Goal: Task Accomplishment & Management: Manage account settings

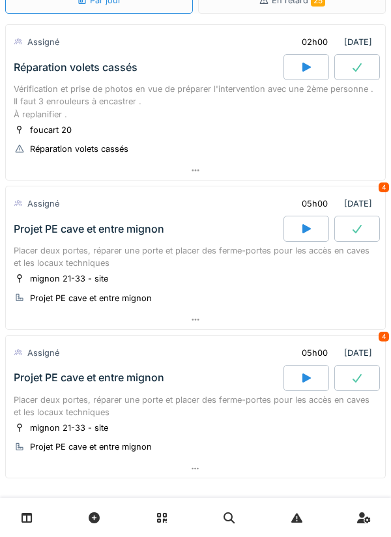
scroll to position [61, 0]
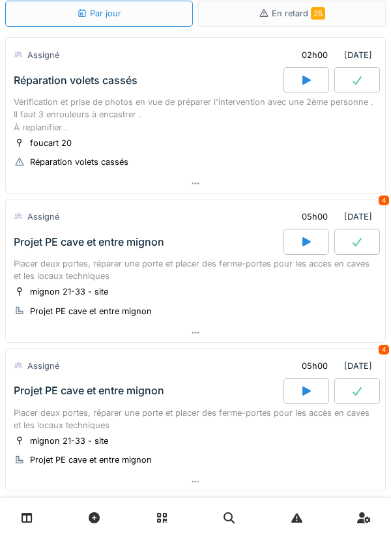
click at [181, 129] on div "Vérification et prise de photos en vue de préparer l'intervention avec une 2ème…" at bounding box center [196, 115] width 364 height 38
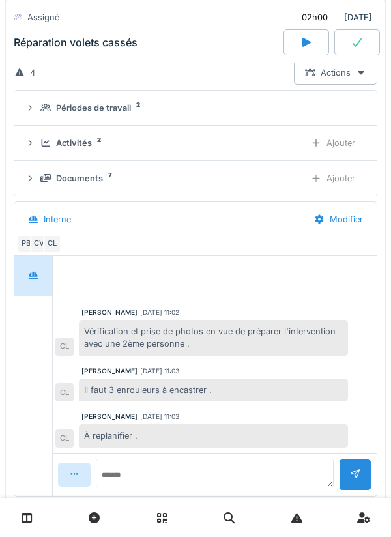
scroll to position [14, 0]
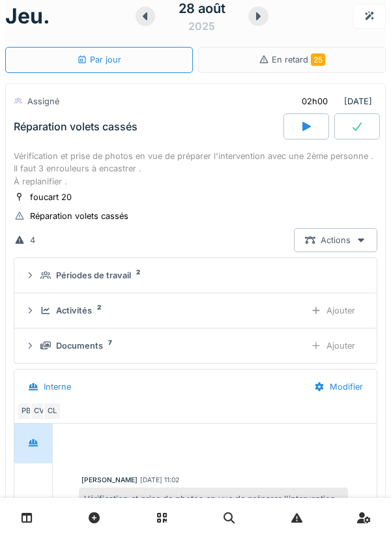
click at [297, 128] on div at bounding box center [307, 126] width 46 height 26
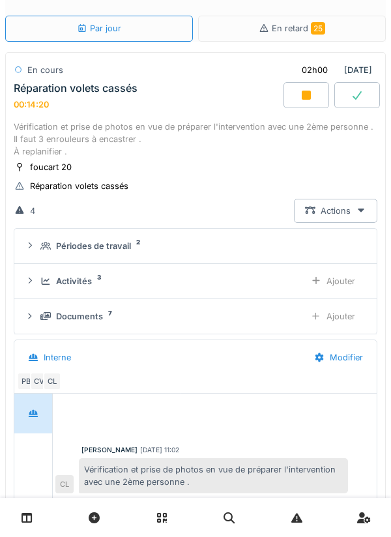
scroll to position [0, 0]
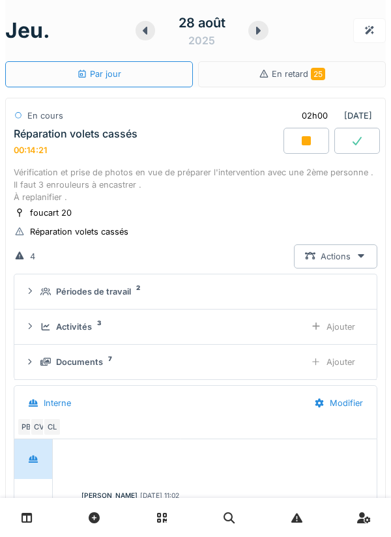
click at [266, 29] on div at bounding box center [258, 31] width 20 height 20
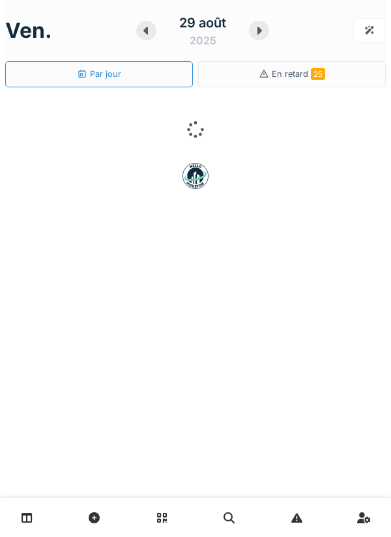
click at [259, 31] on icon at bounding box center [260, 31] width 5 height 8
click at [262, 31] on icon at bounding box center [262, 31] width 5 height 8
click at [268, 32] on div at bounding box center [258, 31] width 20 height 20
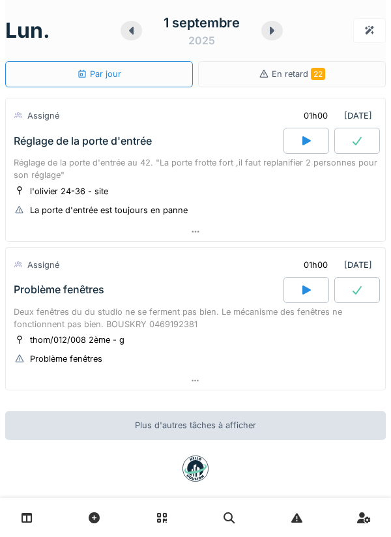
click at [276, 33] on icon at bounding box center [271, 30] width 13 height 10
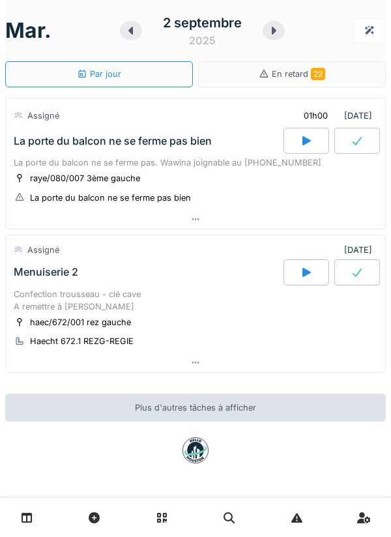
click at [136, 37] on div at bounding box center [131, 31] width 22 height 20
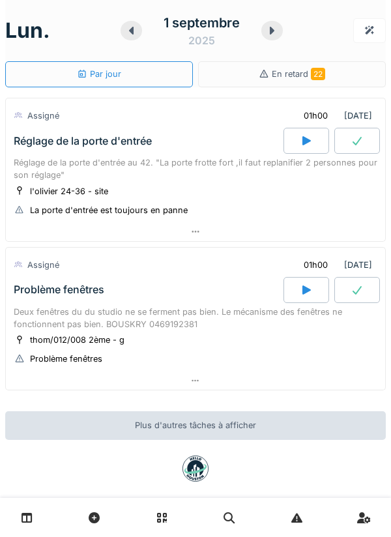
click at [206, 199] on div "l'olivier 24-36 - site La porte d'entrée est toujours en panne" at bounding box center [196, 200] width 364 height 33
click at [199, 172] on div "Réglage de la porte d'entrée au 42. "La porte frotte fort ,il faut replanifier …" at bounding box center [196, 168] width 364 height 25
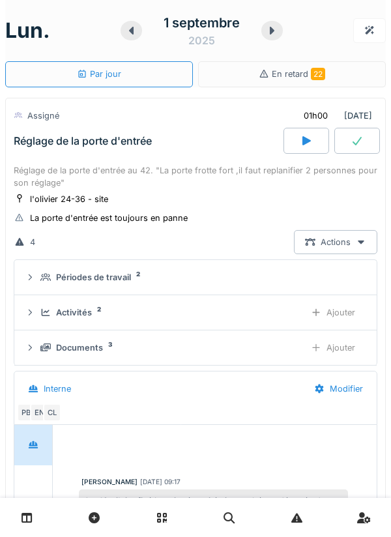
scroll to position [46, 0]
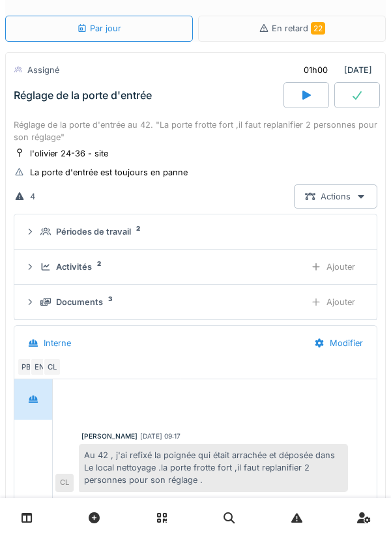
click at [173, 237] on div "Périodes de travail 2" at bounding box center [200, 232] width 321 height 12
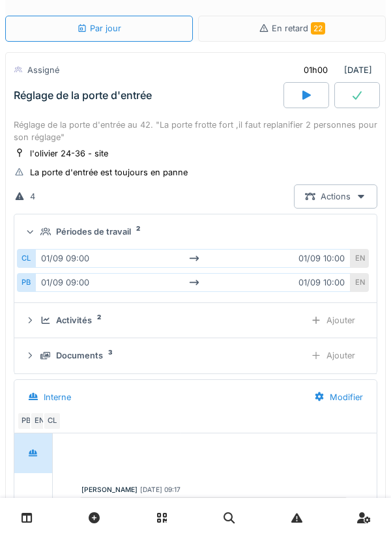
click at [178, 228] on div "Périodes de travail 2" at bounding box center [200, 232] width 321 height 12
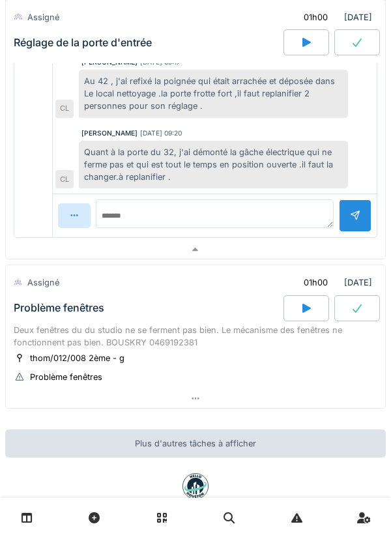
scroll to position [453, 0]
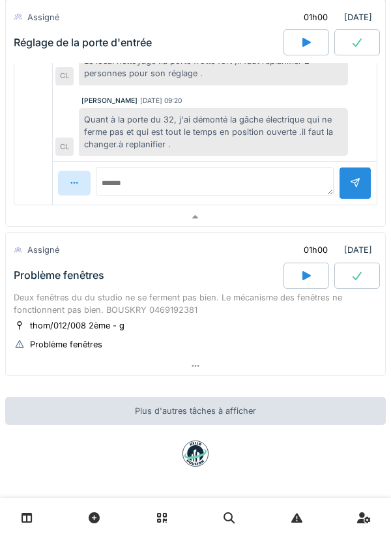
click at [150, 286] on div "Problème fenêtres" at bounding box center [147, 276] width 273 height 26
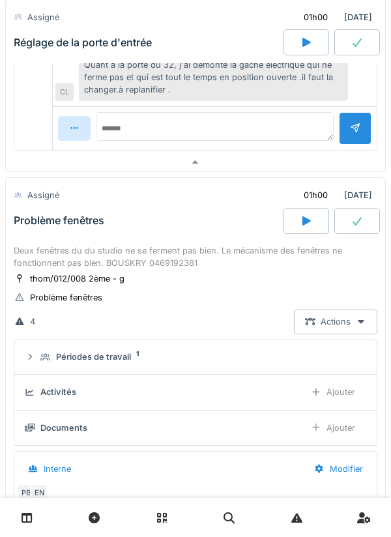
scroll to position [632, 0]
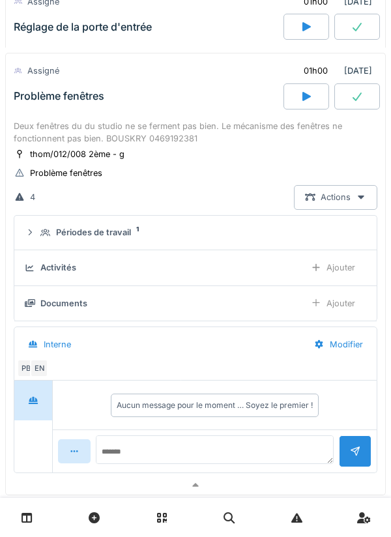
click at [162, 239] on summary "Périodes de travail 1" at bounding box center [196, 233] width 352 height 24
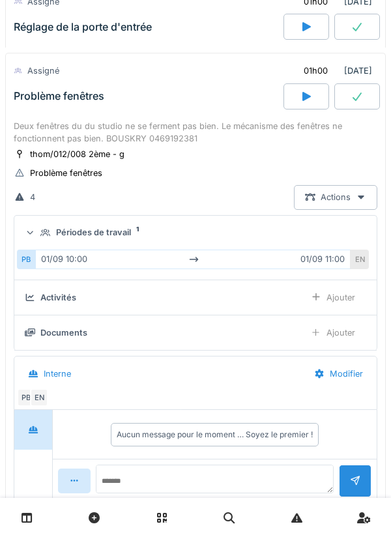
click at [179, 242] on summary "Périodes de travail 1" at bounding box center [196, 233] width 352 height 24
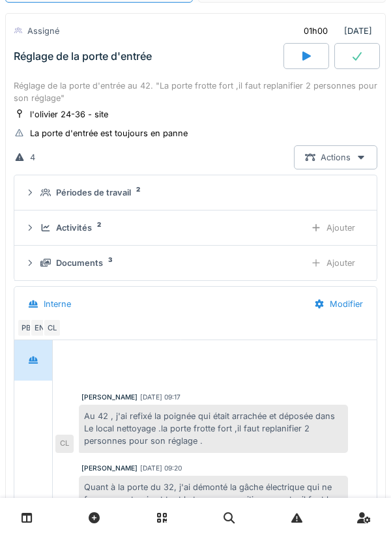
scroll to position [0, 0]
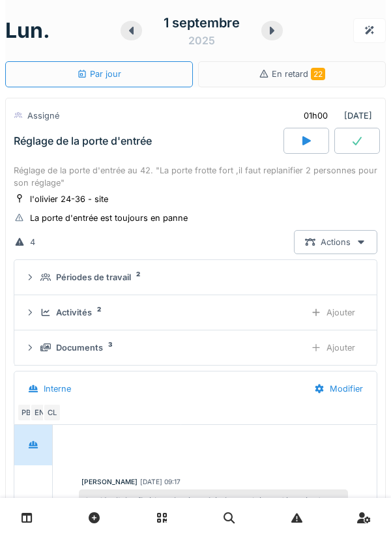
click at [272, 34] on icon at bounding box center [271, 30] width 13 height 10
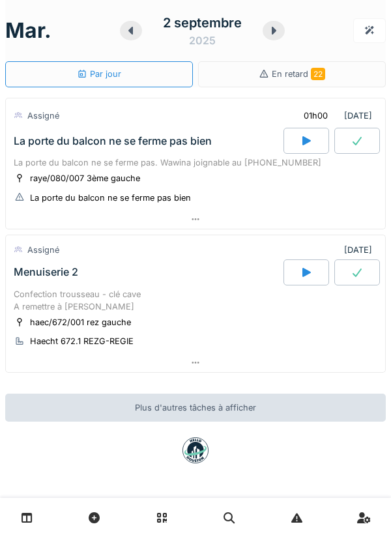
click at [282, 37] on div "2 septembre 2025" at bounding box center [202, 30] width 165 height 40
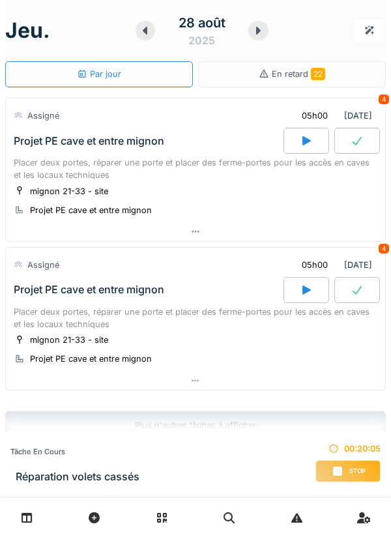
scroll to position [14, 0]
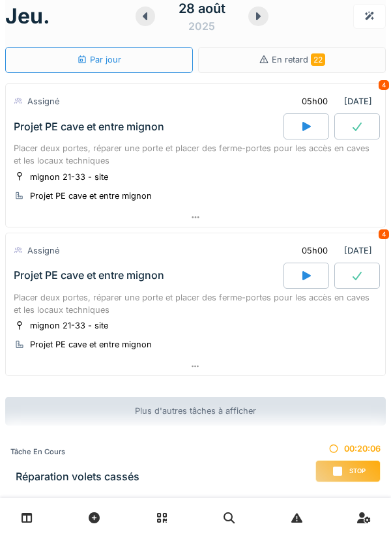
click at [342, 471] on icon at bounding box center [337, 471] width 13 height 10
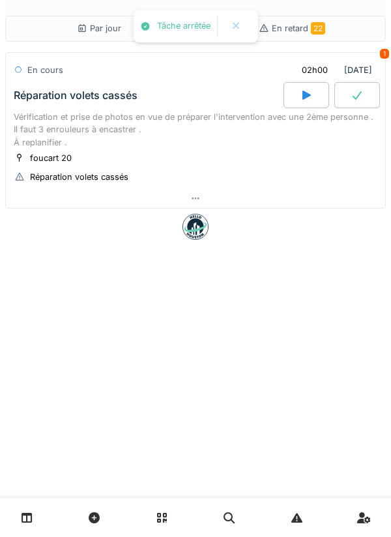
scroll to position [0, 0]
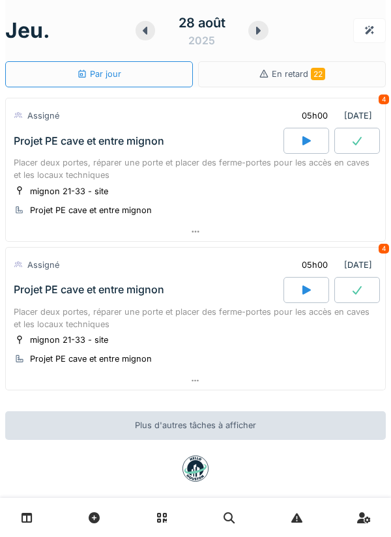
click at [303, 147] on div at bounding box center [307, 141] width 46 height 26
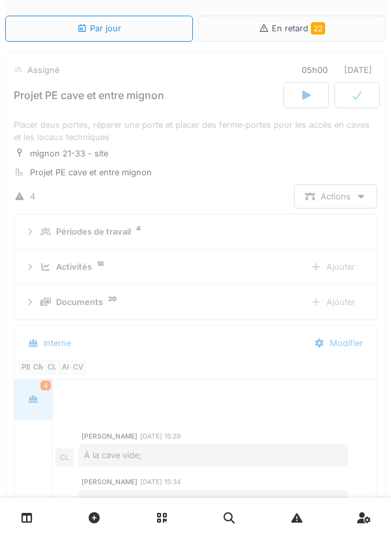
scroll to position [437, 0]
